Goal: Book appointment/travel/reservation

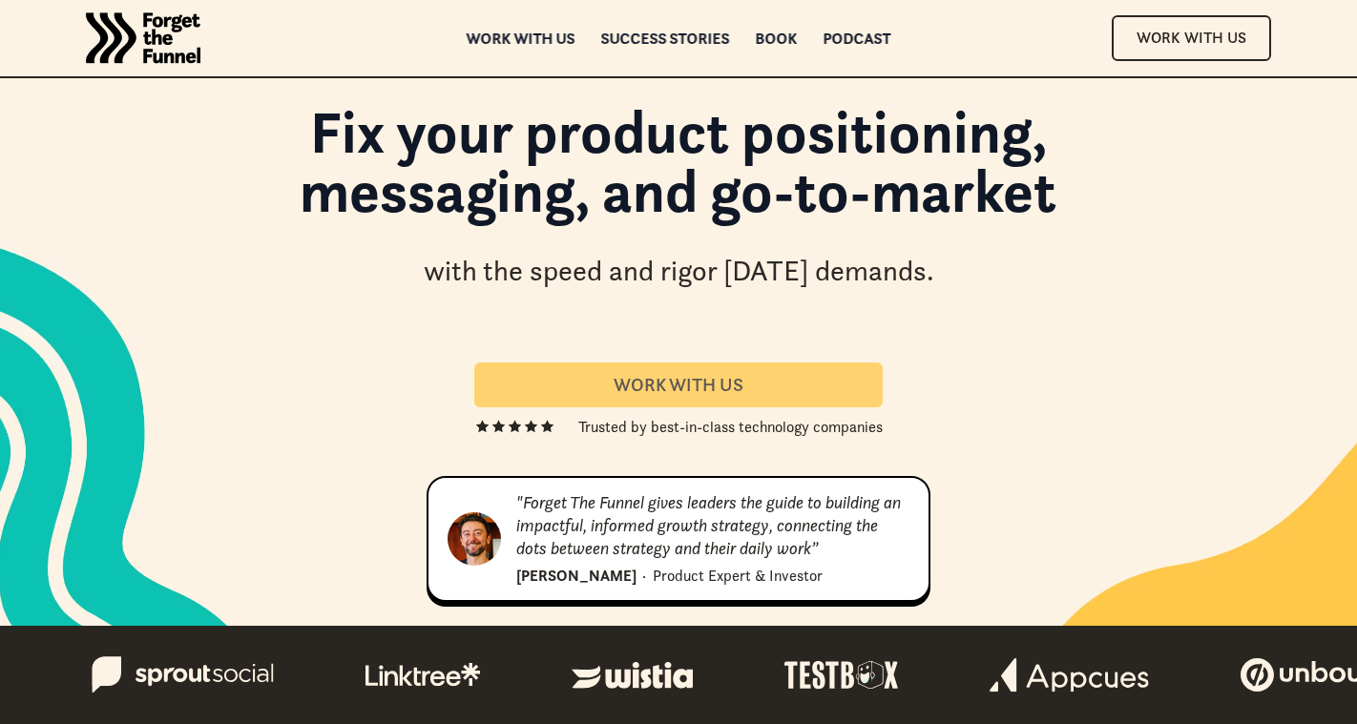
click at [753, 384] on div "Work With us" at bounding box center [678, 385] width 362 height 22
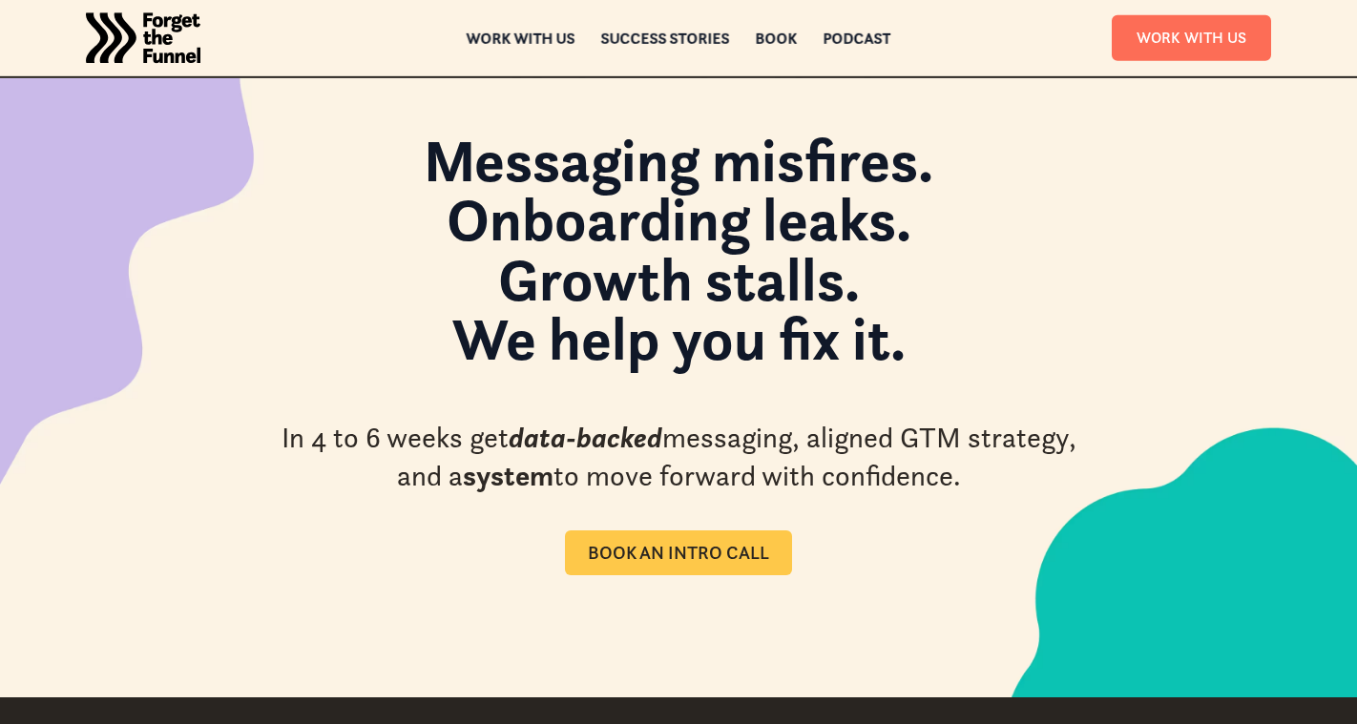
scroll to position [76, 0]
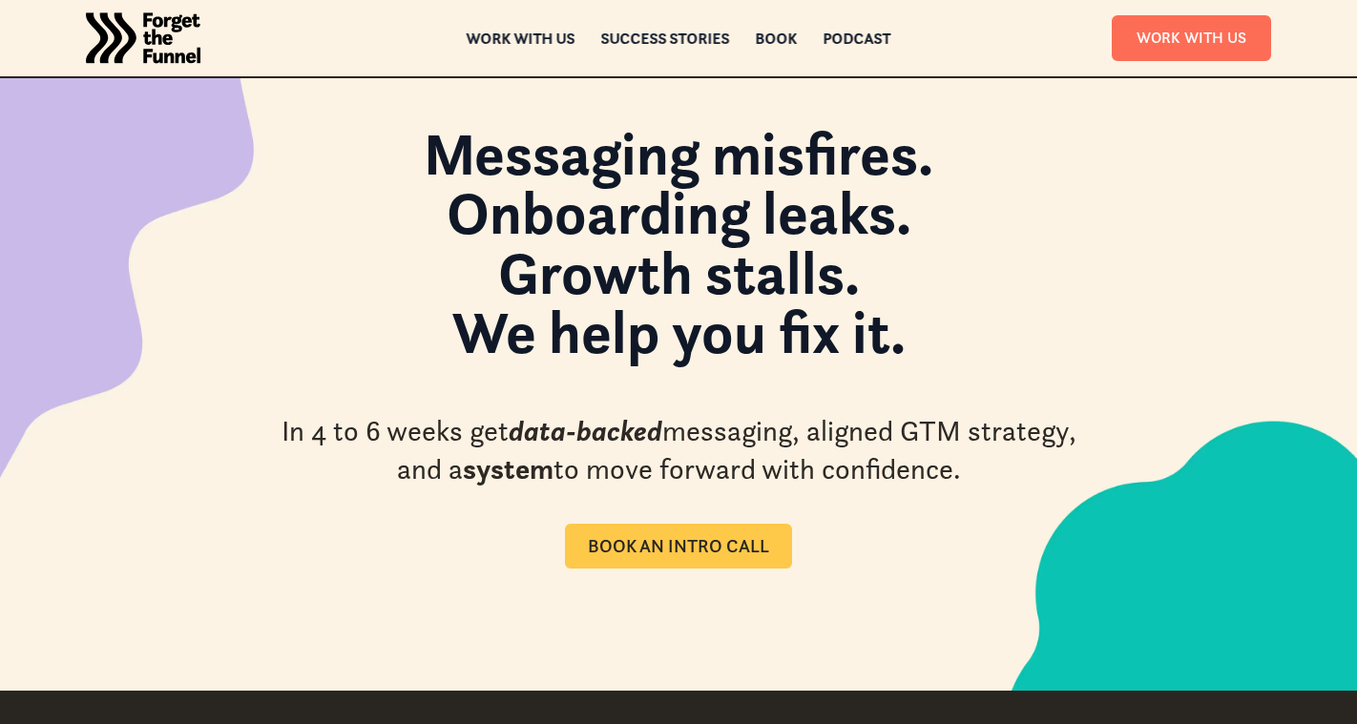
click at [665, 556] on div "Book an intro call" at bounding box center [678, 546] width 181 height 22
